Goal: Task Accomplishment & Management: Complete application form

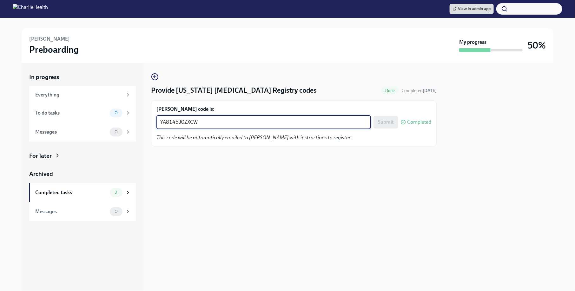
drag, startPoint x: 224, startPoint y: 122, endPoint x: 145, endPoint y: 128, distance: 78.9
click at [145, 128] on div "In progress Everything To do tasks 0 Messages 0 For later Archived Completed ta…" at bounding box center [288, 177] width 532 height 228
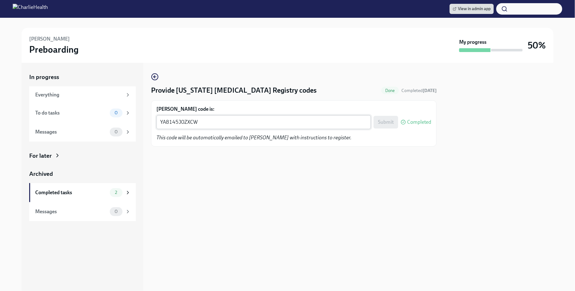
click at [193, 116] on div "YA8145J0ZXCW x ​" at bounding box center [263, 122] width 214 height 14
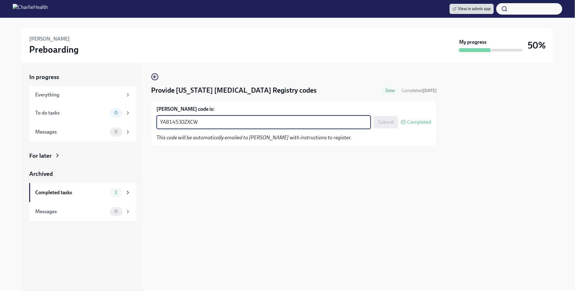
click at [188, 121] on textarea "YA8145J0ZXCW" at bounding box center [263, 122] width 207 height 8
drag, startPoint x: 208, startPoint y: 120, endPoint x: 152, endPoint y: 120, distance: 56.5
click at [152, 120] on div "[PERSON_NAME] code is: WEM3X69X3N7U x ​ Submit Completed This code will be auto…" at bounding box center [294, 123] width 286 height 46
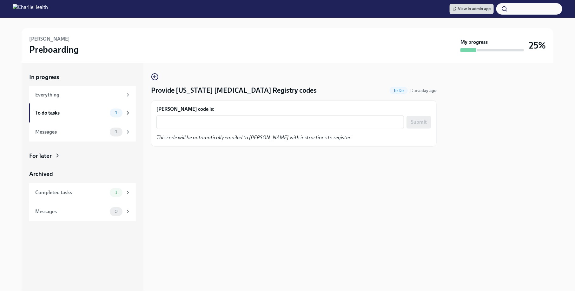
click at [259, 192] on div "Provide [US_STATE] [MEDICAL_DATA] Registry codes To Do Due a day ago [PERSON_NA…" at bounding box center [294, 177] width 286 height 228
click at [197, 127] on div "x ​" at bounding box center [279, 122] width 247 height 14
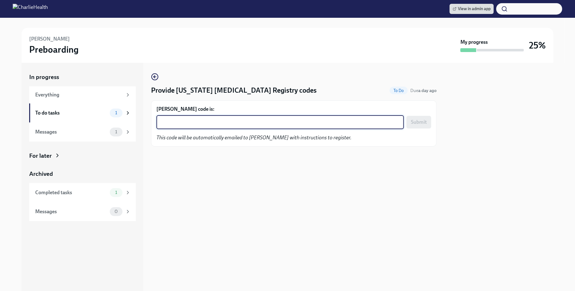
paste textarea "NZZ31OAYZJNP"
type textarea "NZZ31OAYZJNP"
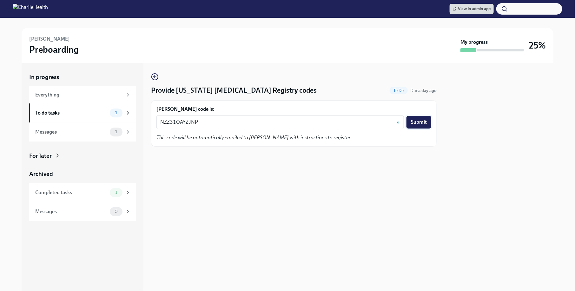
click at [416, 120] on span "Submit" at bounding box center [419, 122] width 16 height 6
